Goal: Task Accomplishment & Management: Manage account settings

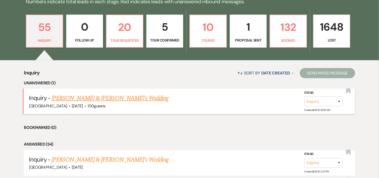
scroll to position [141, 0]
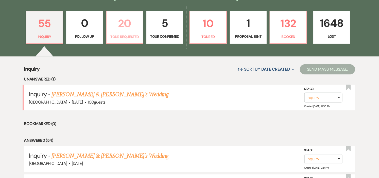
click at [119, 31] on p "20" at bounding box center [125, 23] width 30 height 17
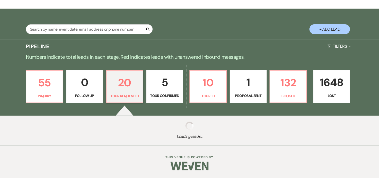
select select "2"
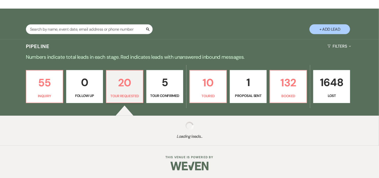
select select "2"
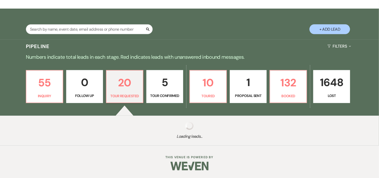
select select "2"
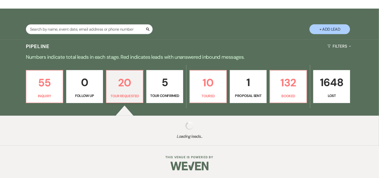
select select "2"
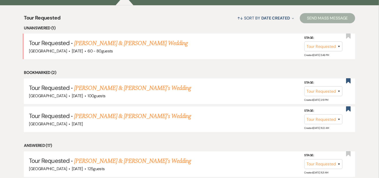
scroll to position [197, 0]
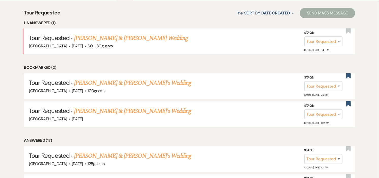
click at [118, 40] on link "[PERSON_NAME] & [PERSON_NAME] Wedding" at bounding box center [131, 38] width 114 height 9
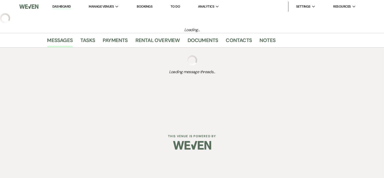
select select "2"
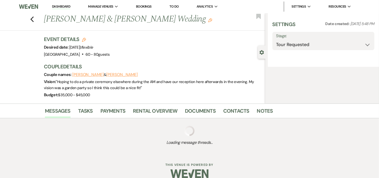
select select "1"
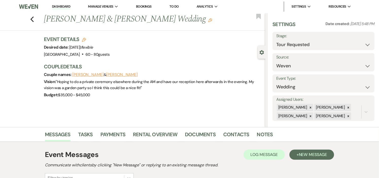
click at [64, 7] on link "Dashboard" at bounding box center [61, 6] width 18 height 5
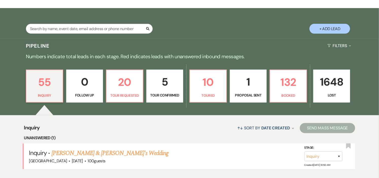
scroll to position [85, 0]
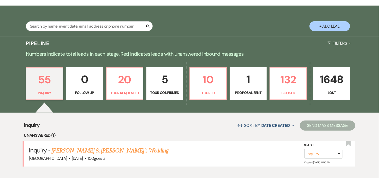
click at [170, 89] on link "5 Tour Confirmed" at bounding box center [164, 83] width 37 height 33
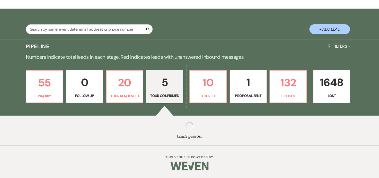
select select "4"
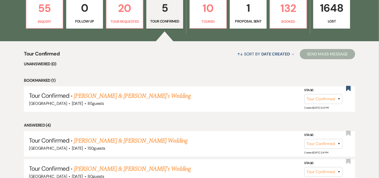
scroll to position [146, 0]
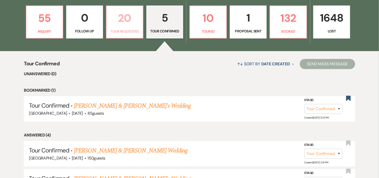
click at [117, 25] on p "20" at bounding box center [125, 18] width 30 height 17
select select "2"
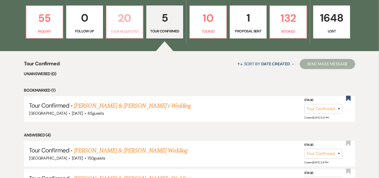
select select "2"
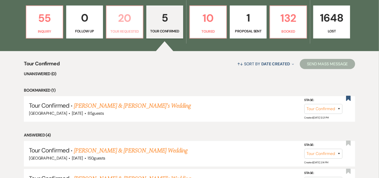
select select "2"
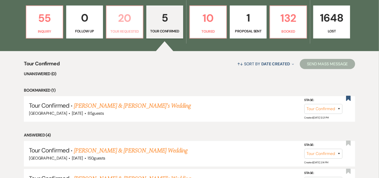
select select "2"
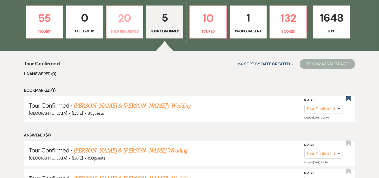
select select "2"
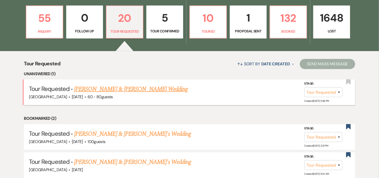
click at [141, 87] on link "[PERSON_NAME] & [PERSON_NAME] Wedding" at bounding box center [131, 89] width 114 height 9
select select "2"
select select "1"
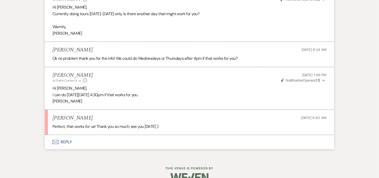
scroll to position [706, 0]
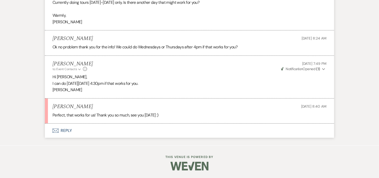
click at [69, 131] on button "Envelope Reply" at bounding box center [189, 131] width 289 height 14
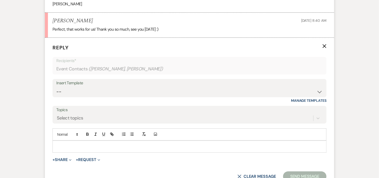
scroll to position [793, 0]
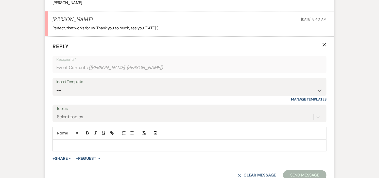
click at [114, 146] on p at bounding box center [190, 146] width 266 height 6
